Goal: Task Accomplishment & Management: Manage account settings

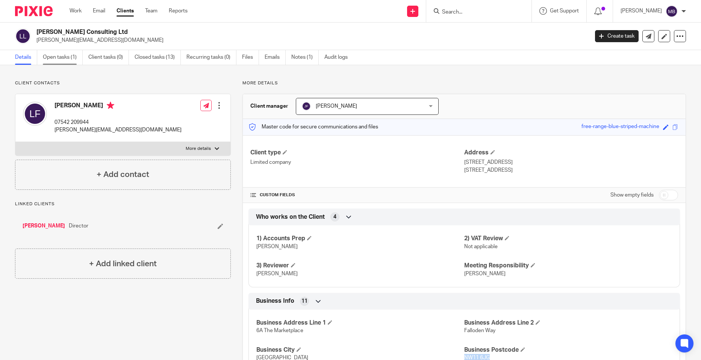
click at [68, 53] on link "Open tasks (1)" at bounding box center [63, 57] width 40 height 15
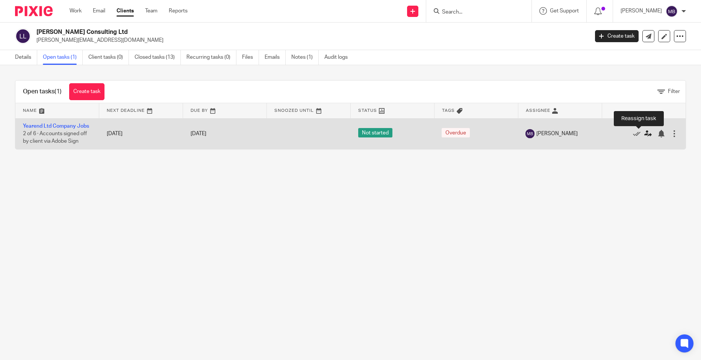
click at [645, 135] on icon at bounding box center [649, 134] width 8 height 8
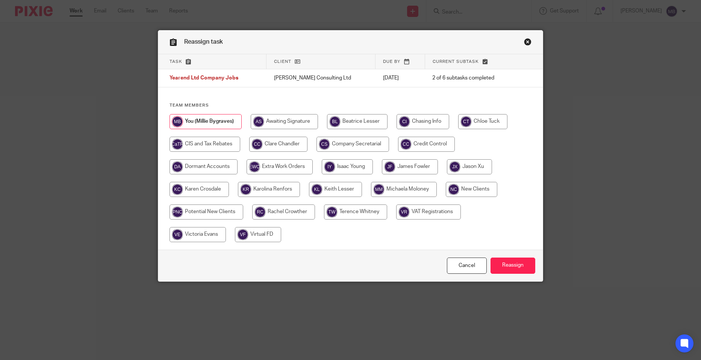
click at [427, 165] on input "radio" at bounding box center [410, 166] width 56 height 15
radio input "true"
click at [528, 270] on input "Reassign" at bounding box center [513, 265] width 45 height 16
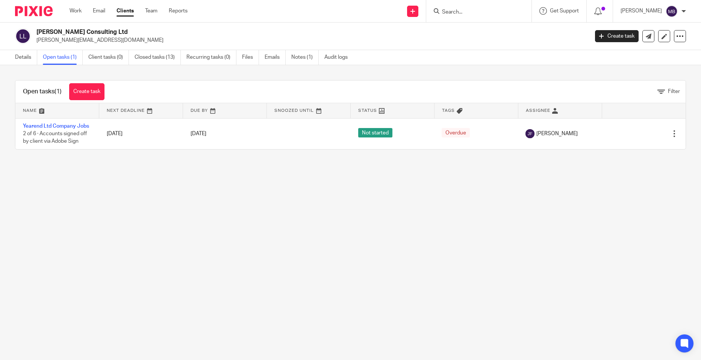
drag, startPoint x: 457, startPoint y: 19, endPoint x: 461, endPoint y: 12, distance: 7.9
click at [457, 19] on div at bounding box center [478, 11] width 105 height 22
click at [461, 12] on input "Search" at bounding box center [476, 12] width 68 height 7
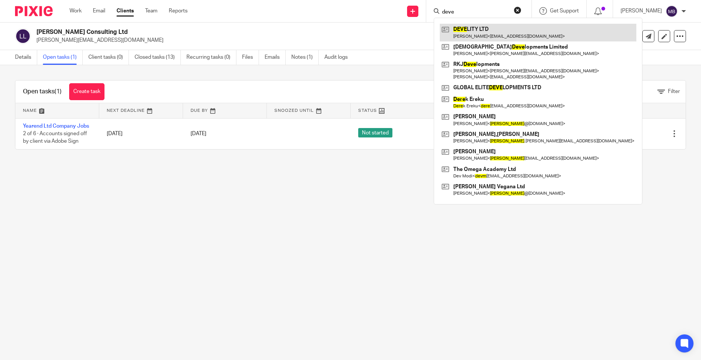
type input "deve"
click at [487, 36] on link at bounding box center [538, 32] width 197 height 17
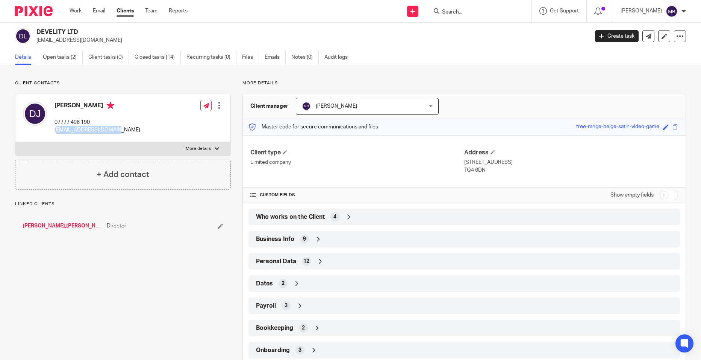
drag, startPoint x: 137, startPoint y: 134, endPoint x: 57, endPoint y: 132, distance: 79.8
click at [57, 132] on div "Daniel Jones 07777 496 190 dannyjonespt@gmail.com Edit contact Create client fr…" at bounding box center [122, 118] width 215 height 48
click at [55, 131] on p "dannyjonespt@gmail.com" at bounding box center [98, 130] width 86 height 8
drag, startPoint x: 54, startPoint y: 130, endPoint x: 117, endPoint y: 130, distance: 62.8
click at [117, 130] on div "Daniel Jones 07777 496 190 dannyjonespt@gmail.com Edit contact Create client fr…" at bounding box center [122, 118] width 215 height 48
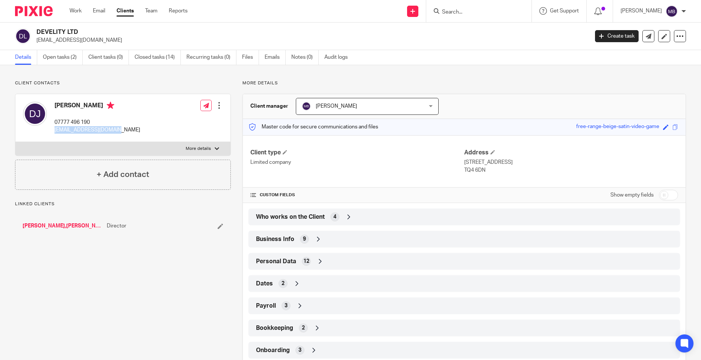
drag, startPoint x: 117, startPoint y: 130, endPoint x: 113, endPoint y: 129, distance: 4.2
copy p "[EMAIL_ADDRESS][DOMAIN_NAME]"
drag, startPoint x: 90, startPoint y: 125, endPoint x: 118, endPoint y: 114, distance: 29.4
click at [118, 114] on div "Daniel Jones 07777 496 190 dannyjonespt@gmail.com Edit contact Create client fr…" at bounding box center [122, 118] width 215 height 48
drag, startPoint x: 117, startPoint y: 129, endPoint x: 52, endPoint y: 131, distance: 65.5
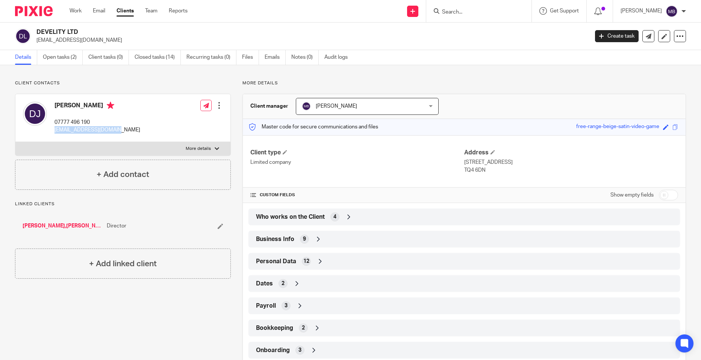
click at [52, 131] on div "Daniel Jones 07777 496 190 dannyjonespt@gmail.com Edit contact Create client fr…" at bounding box center [122, 118] width 215 height 48
drag, startPoint x: 52, startPoint y: 131, endPoint x: 71, endPoint y: 129, distance: 19.6
copy p "dannyjonespt@gmail.com"
click at [678, 37] on icon at bounding box center [681, 36] width 8 height 8
click at [665, 53] on link "Update from Companies House" at bounding box center [633, 55] width 83 height 11
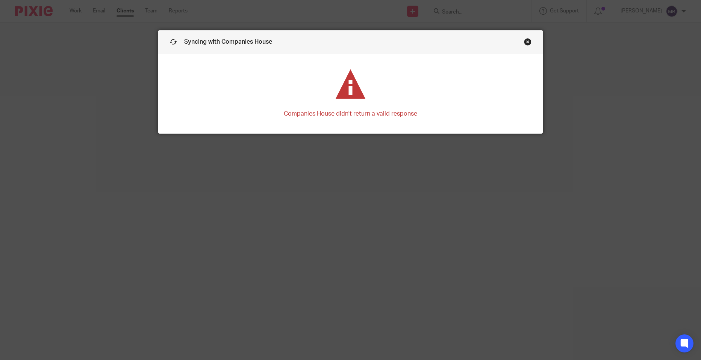
click at [524, 42] on link "Close this dialog window" at bounding box center [528, 43] width 8 height 10
